Goal: Information Seeking & Learning: Learn about a topic

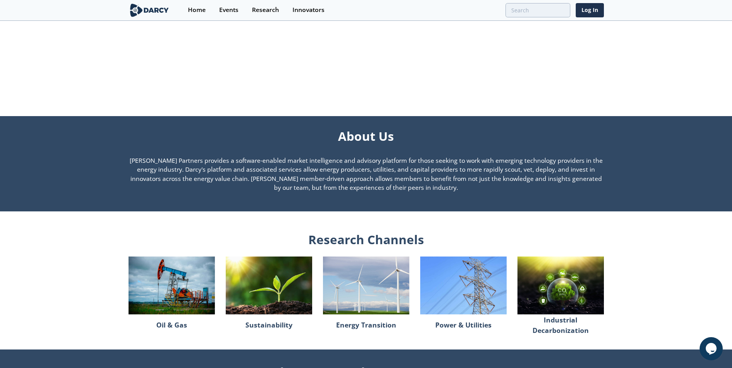
scroll to position [579, 0]
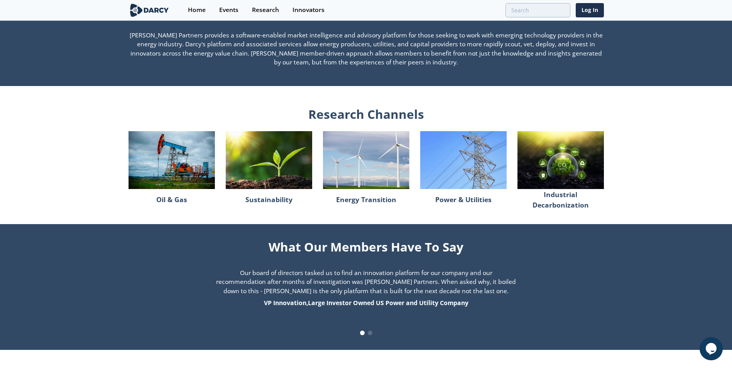
click at [167, 166] on img at bounding box center [171, 159] width 86 height 57
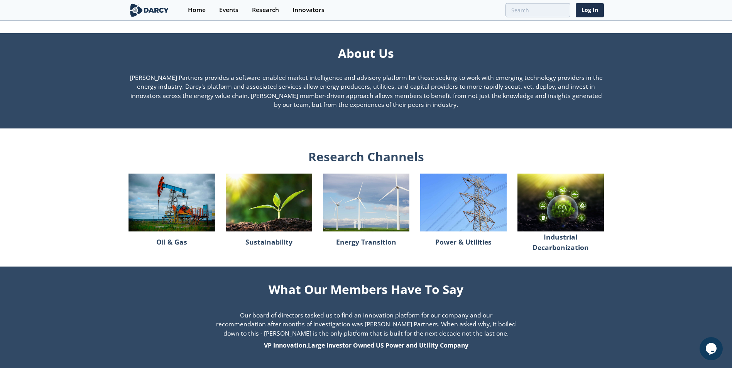
scroll to position [507, 0]
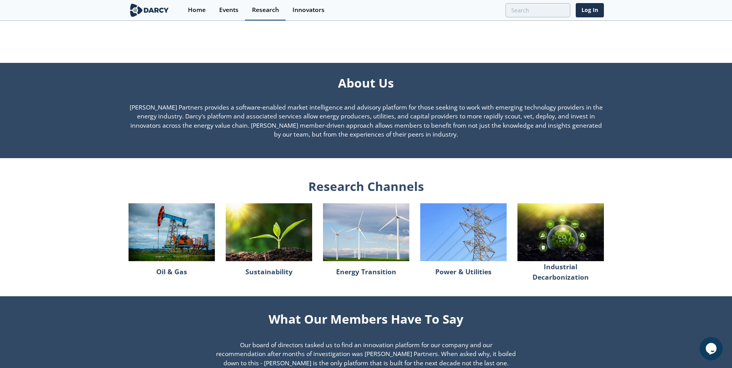
click at [269, 11] on div "Research" at bounding box center [265, 10] width 27 height 6
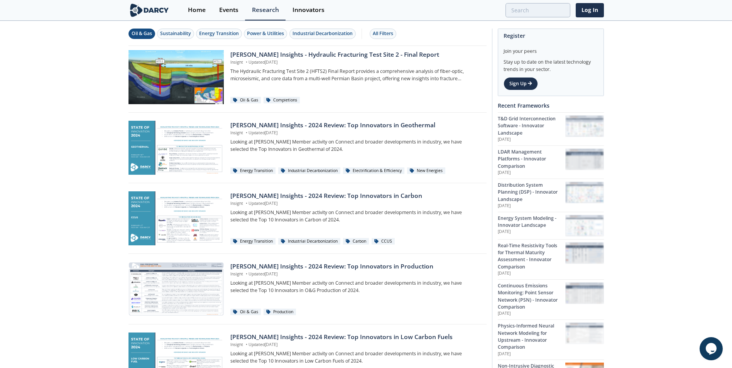
click at [147, 35] on div "Oil & Gas" at bounding box center [142, 33] width 20 height 7
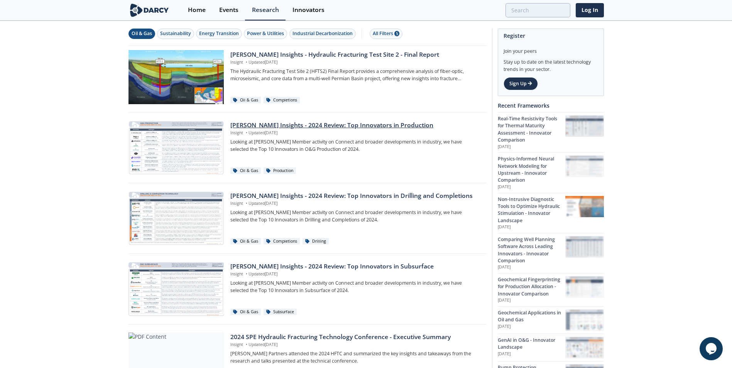
click at [378, 126] on div "[PERSON_NAME] Insights - 2024 Review: Top Innovators in Production" at bounding box center [355, 125] width 250 height 9
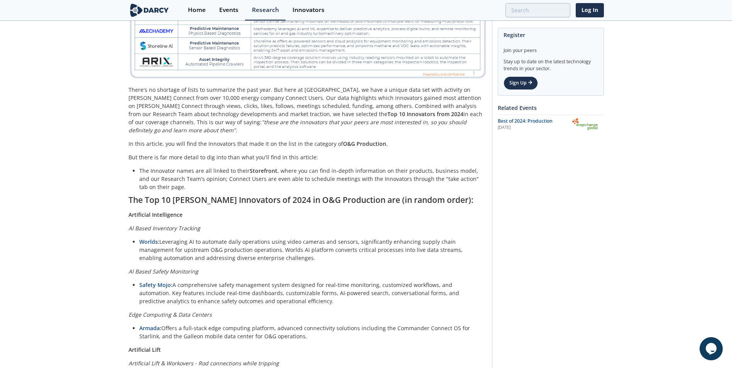
scroll to position [96, 0]
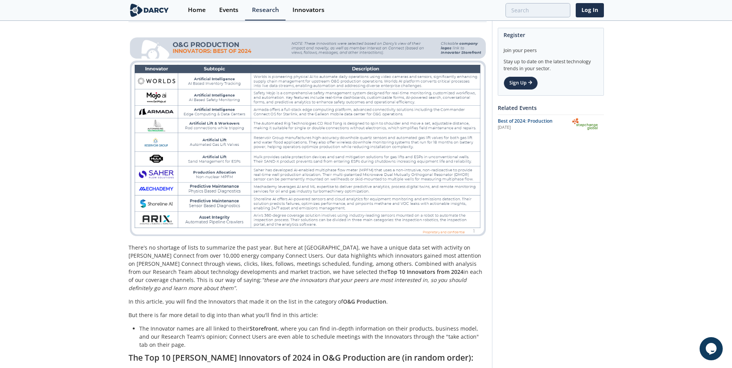
click at [163, 96] on img at bounding box center [307, 136] width 358 height 202
click at [206, 90] on img at bounding box center [307, 136] width 358 height 202
click at [208, 98] on img at bounding box center [307, 136] width 358 height 202
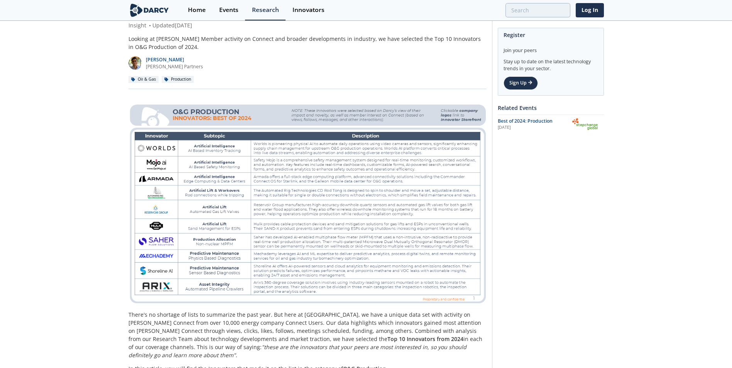
scroll to position [96, 0]
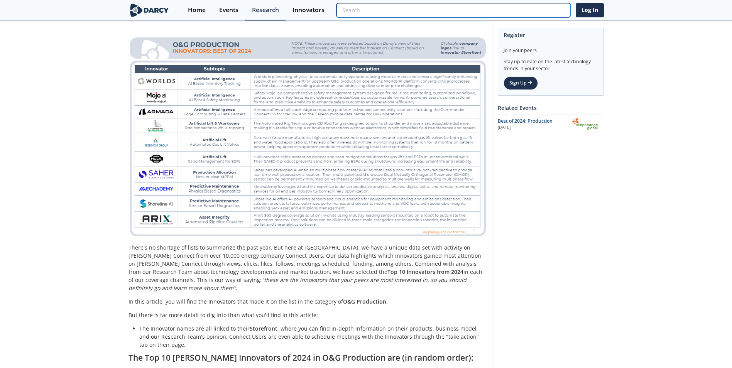
click at [562, 15] on input "search" at bounding box center [452, 10] width 233 height 14
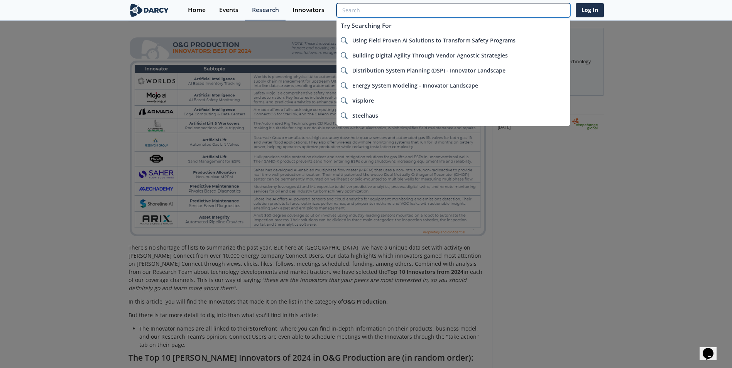
scroll to position [0, 0]
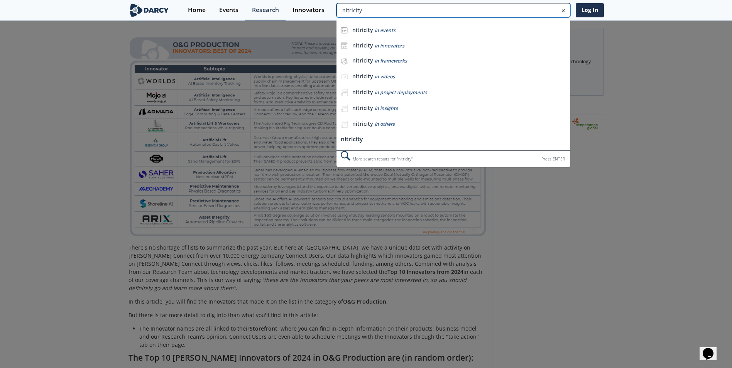
type input "nitricity"
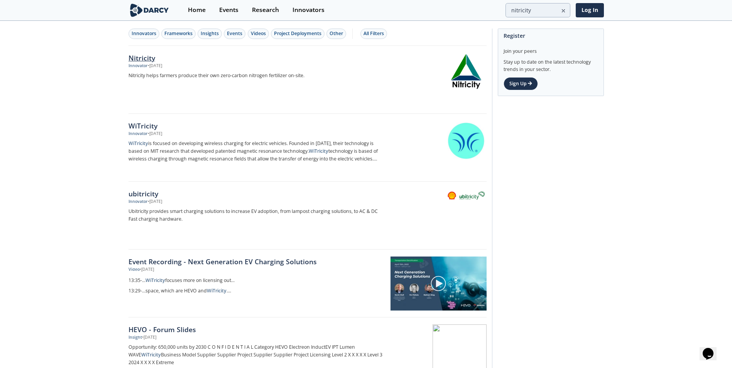
click at [140, 59] on div "Nitricity" at bounding box center [255, 58] width 255 height 10
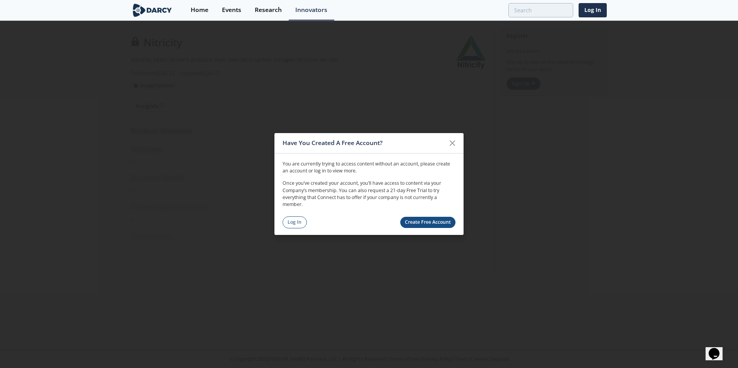
click at [446, 220] on link "Create Free Account" at bounding box center [428, 222] width 56 height 11
